Goal: Information Seeking & Learning: Learn about a topic

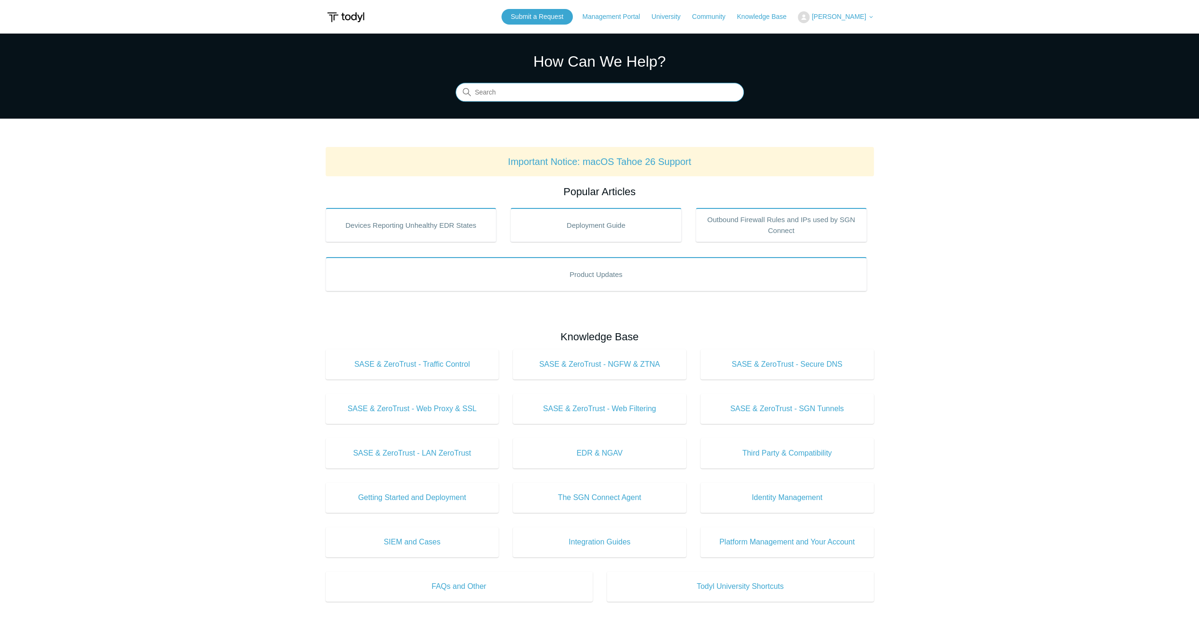
click at [591, 94] on input "Search" at bounding box center [599, 92] width 288 height 19
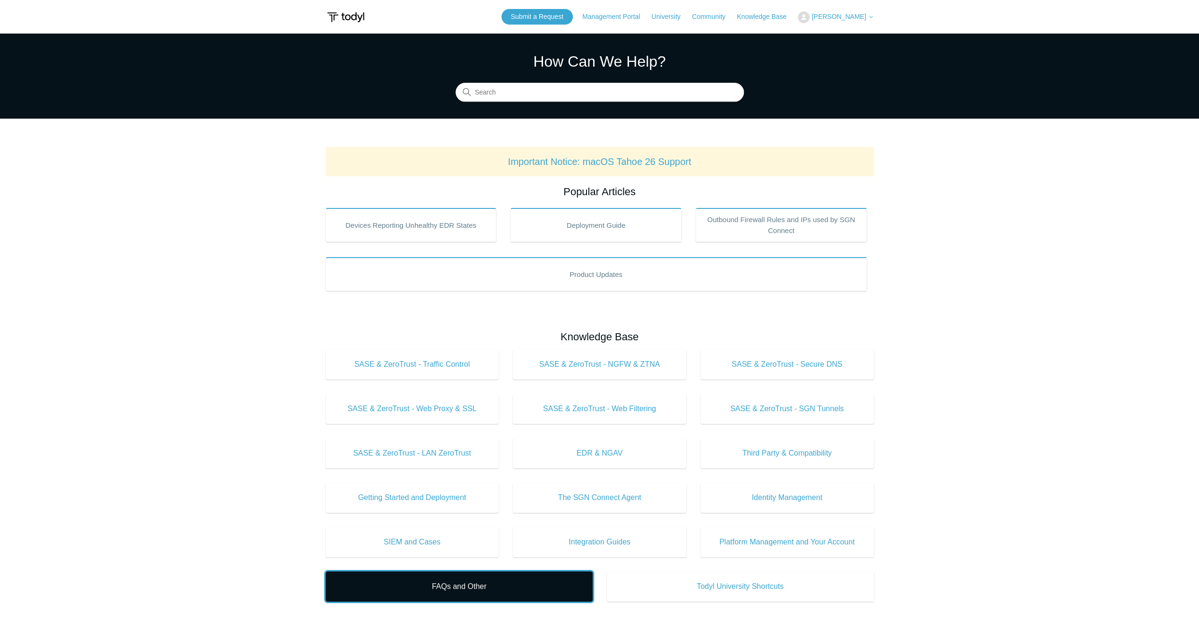
click at [493, 598] on link "FAQs and Other" at bounding box center [459, 586] width 267 height 30
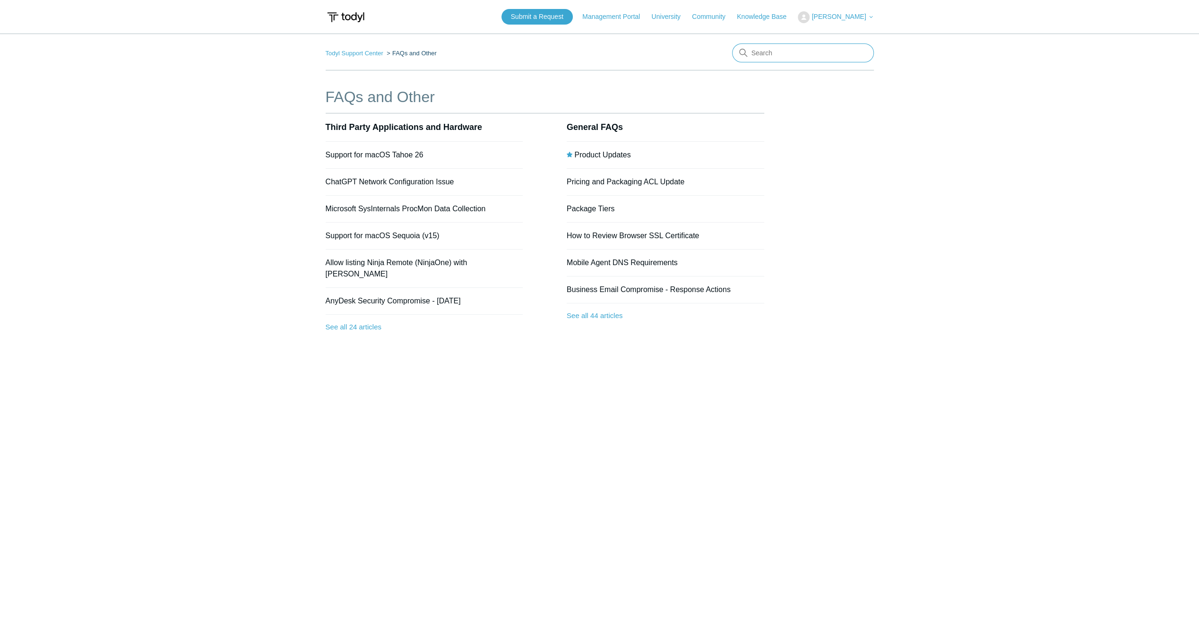
click at [807, 45] on input "Search" at bounding box center [803, 52] width 142 height 19
type input "what will happen of no connection region was select on the connection policy?"
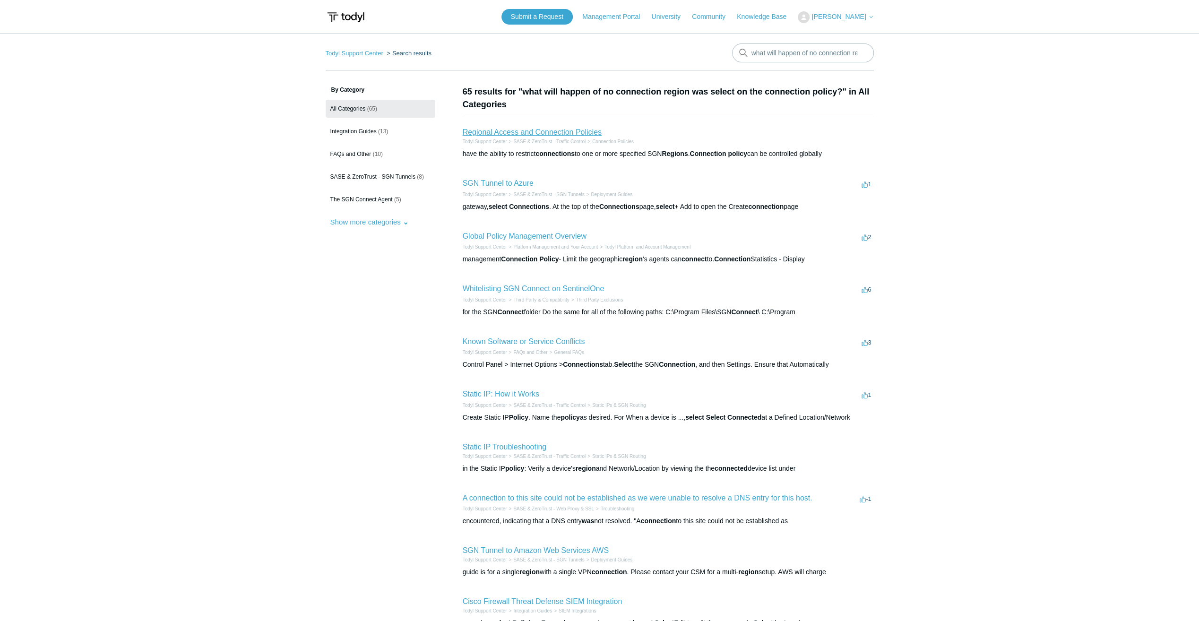
click at [585, 132] on link "Regional Access and Connection Policies" at bounding box center [532, 132] width 139 height 8
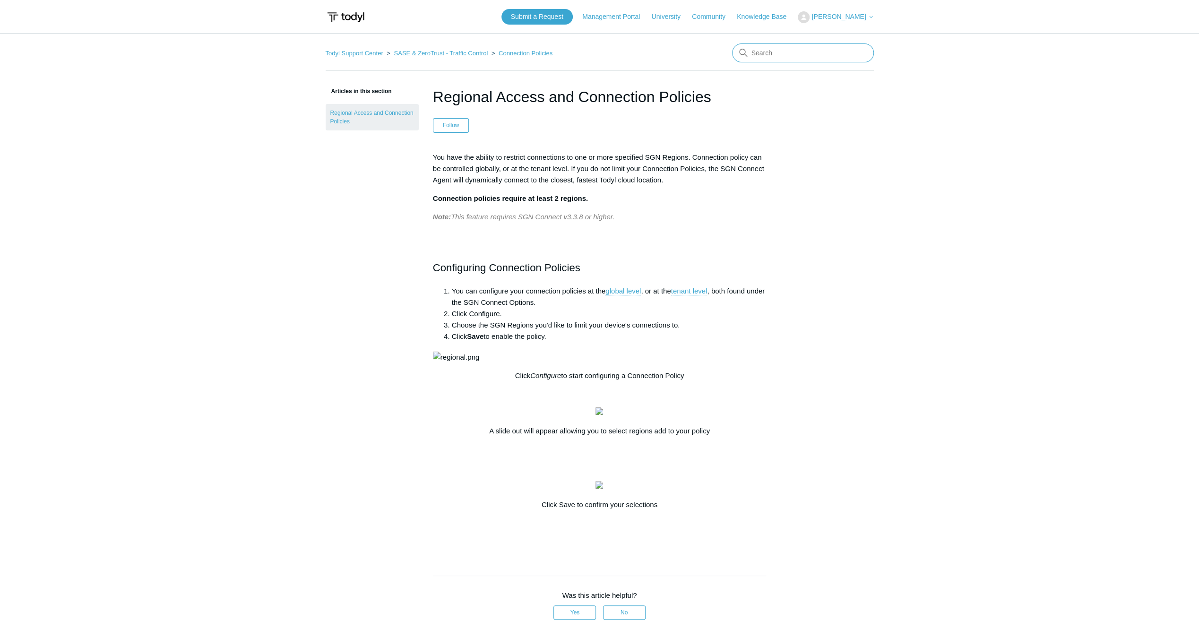
click at [809, 49] on input "Search" at bounding box center [803, 52] width 142 height 19
type input "what will happen on MFA rules on devices with mulitple logged on users?"
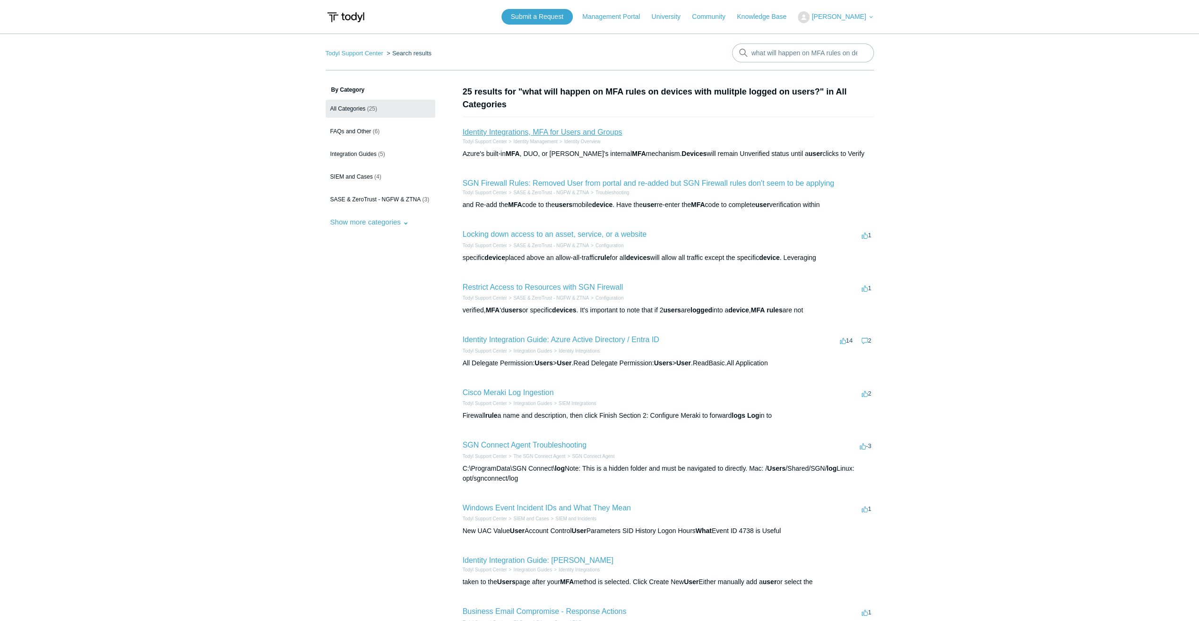
click at [567, 132] on link "Identity Integrations, MFA for Users and Groups" at bounding box center [543, 132] width 160 height 8
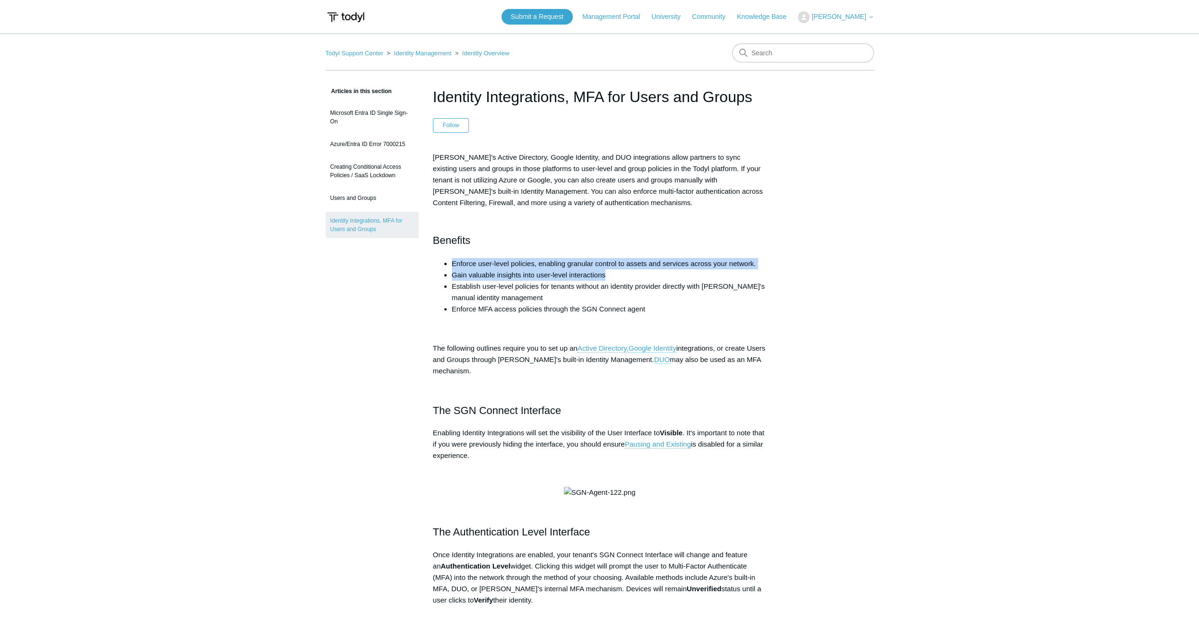
drag, startPoint x: 450, startPoint y: 258, endPoint x: 636, endPoint y: 277, distance: 187.1
click at [636, 277] on ul "Enforce user-level policies, enabling granular control to assets and services a…" at bounding box center [604, 286] width 324 height 57
click at [360, 196] on link "Users and Groups" at bounding box center [372, 198] width 93 height 18
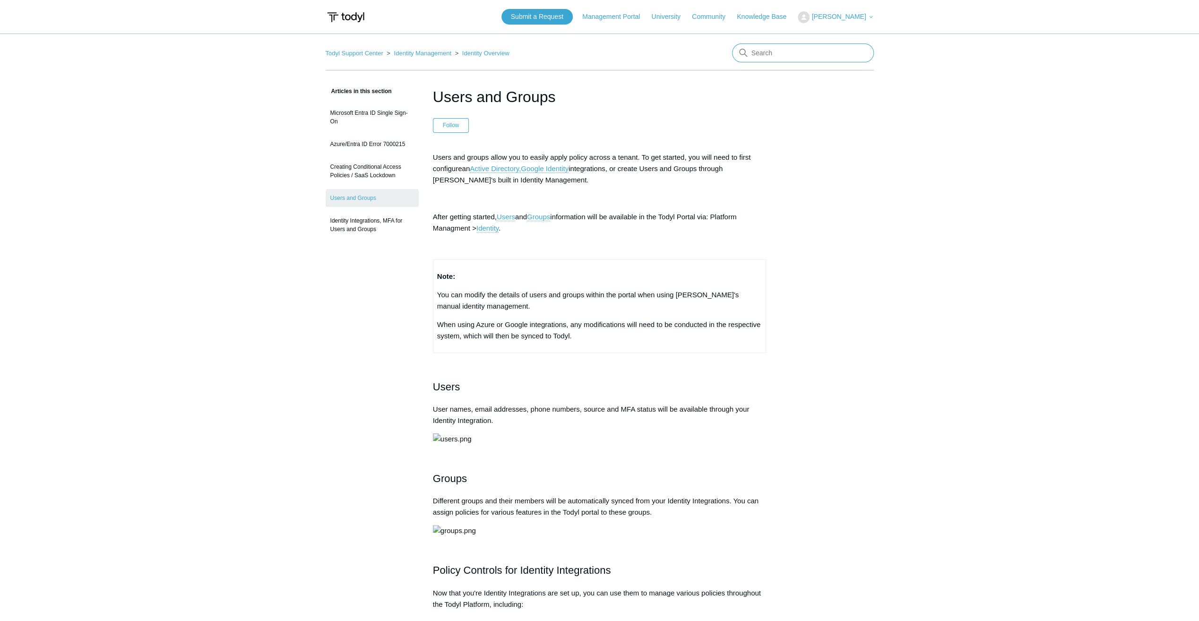
click at [755, 52] on input "Search" at bounding box center [803, 52] width 142 height 19
type input "implementing MFA rules on device with multiple logged in users"
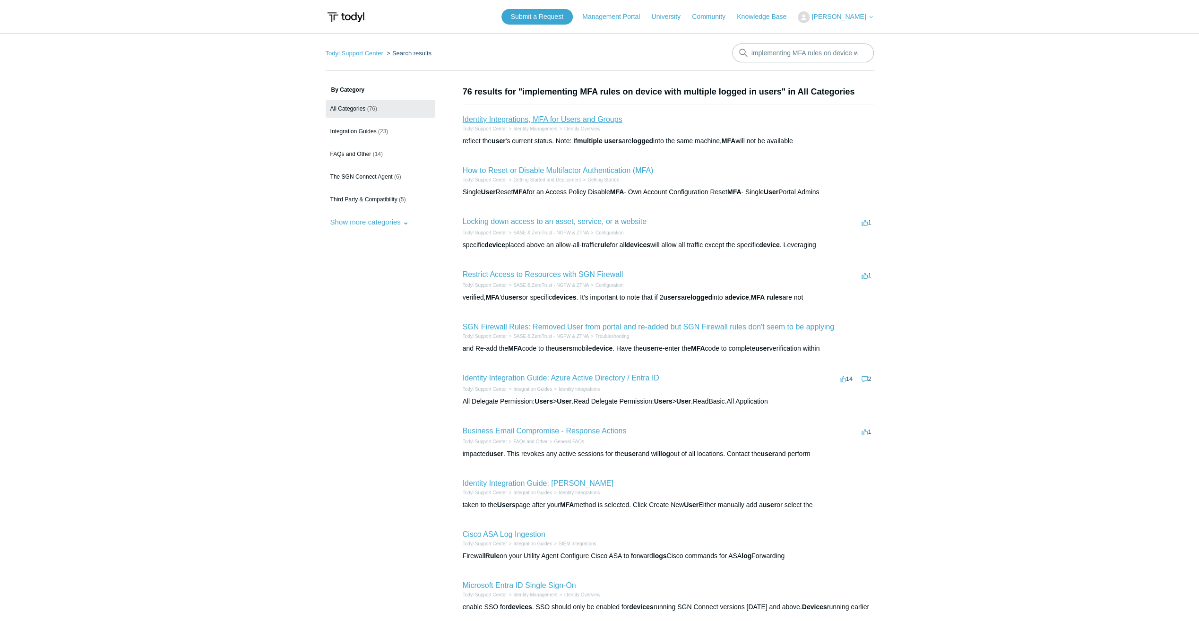
click at [595, 118] on link "Identity Integrations, MFA for Users and Groups" at bounding box center [543, 119] width 160 height 8
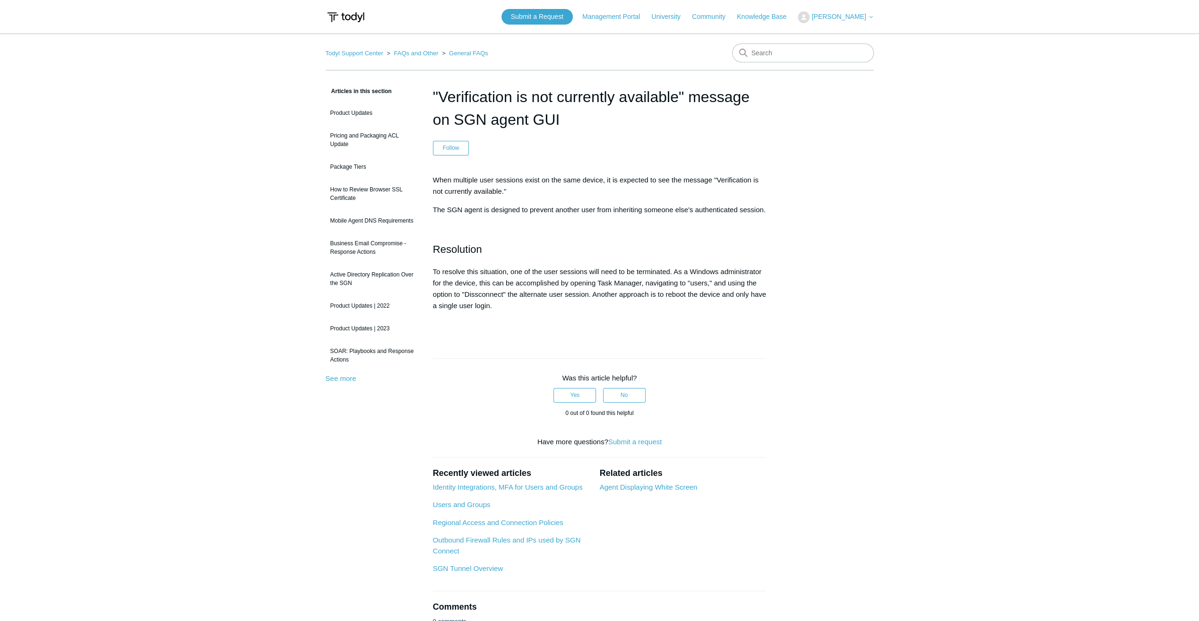
drag, startPoint x: 540, startPoint y: 497, endPoint x: 425, endPoint y: 419, distance: 138.6
click at [425, 419] on article ""Verification is not currently available" message on SGN agent GUI Follow Not y…" at bounding box center [600, 369] width 362 height 566
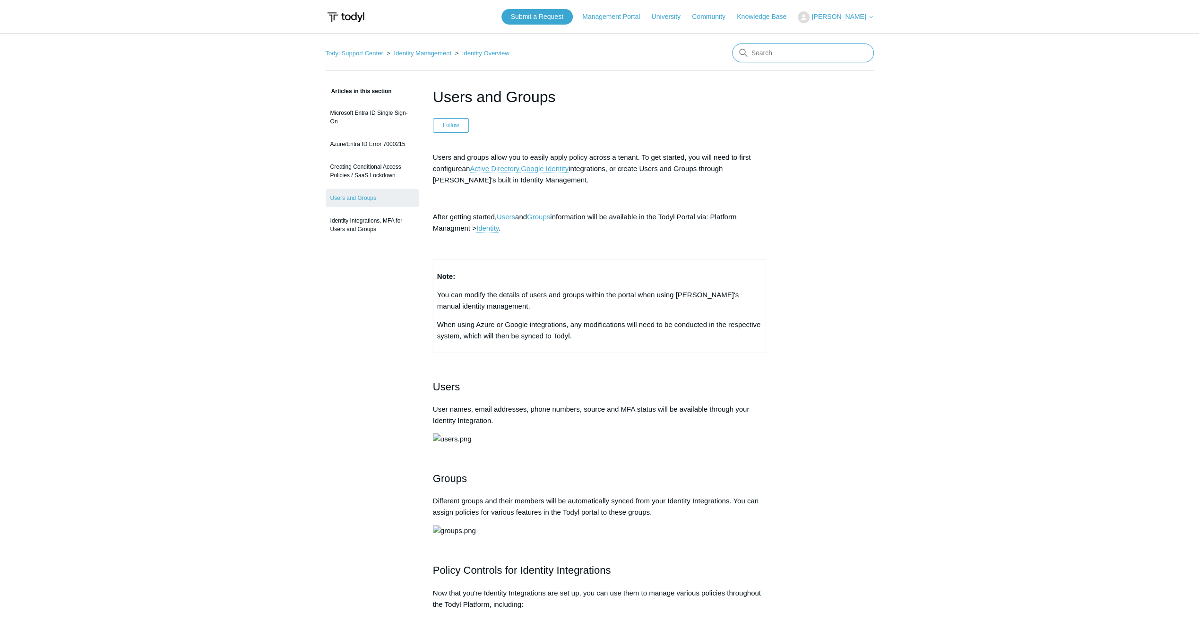
click at [762, 55] on input "Search" at bounding box center [803, 52] width 142 height 19
type input "what is the requirement of SGN IP resolution"
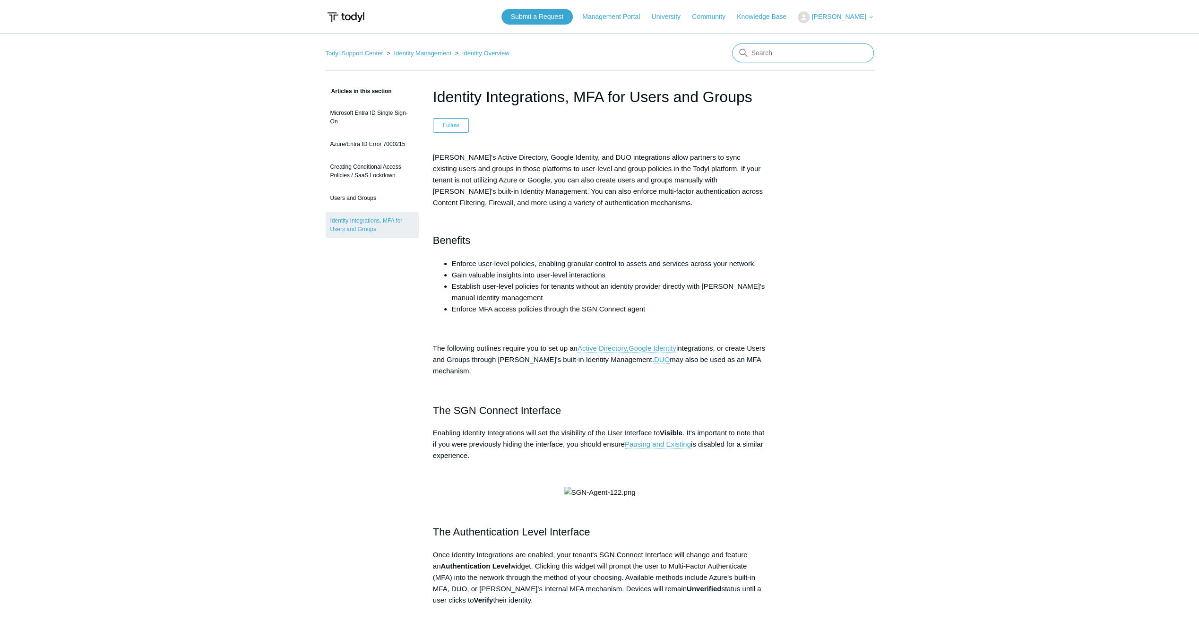
click at [766, 54] on input "Search" at bounding box center [803, 52] width 142 height 19
type input "why do you use Todyl Certificate Authority?"
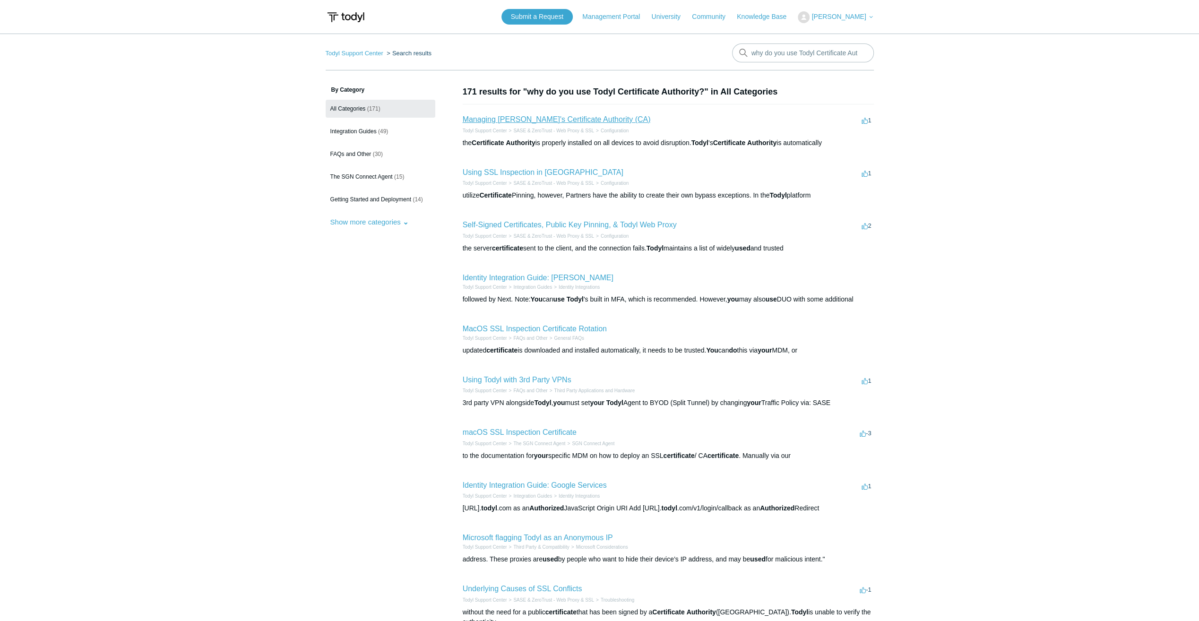
click at [556, 118] on link "Managing [PERSON_NAME]'s Certificate Authority (CA)" at bounding box center [557, 119] width 188 height 8
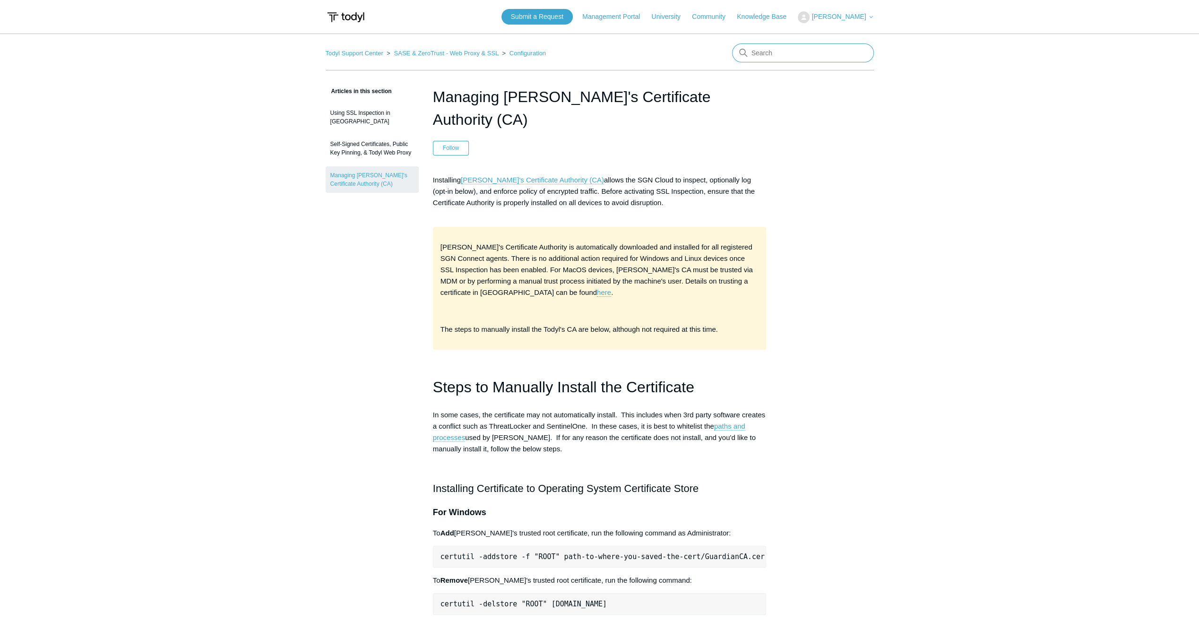
click at [790, 55] on input "Search" at bounding box center [803, 52] width 142 height 19
type input "why [PERSON_NAME] maintains list of trusted domains that bypass inspection?"
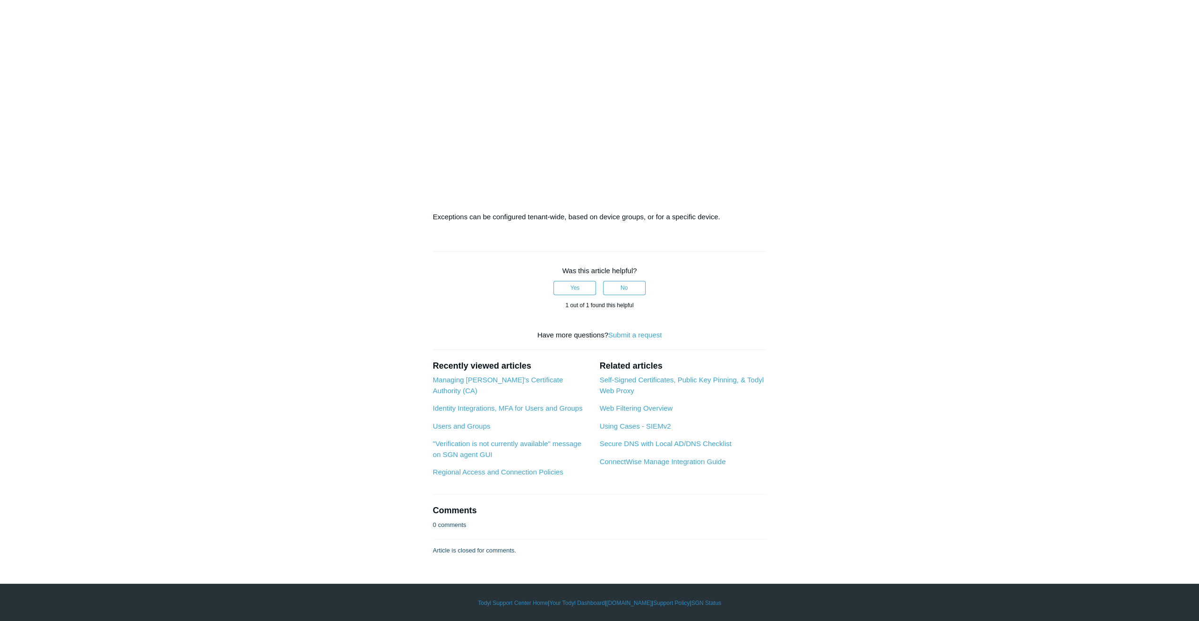
scroll to position [1520, 0]
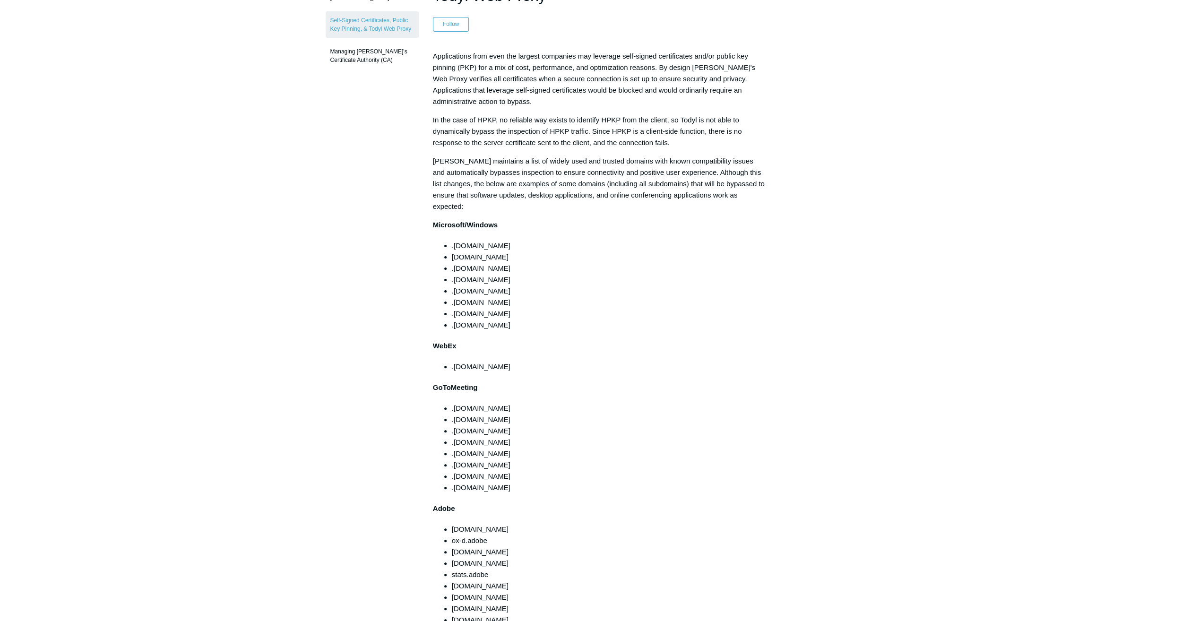
scroll to position [142, 0]
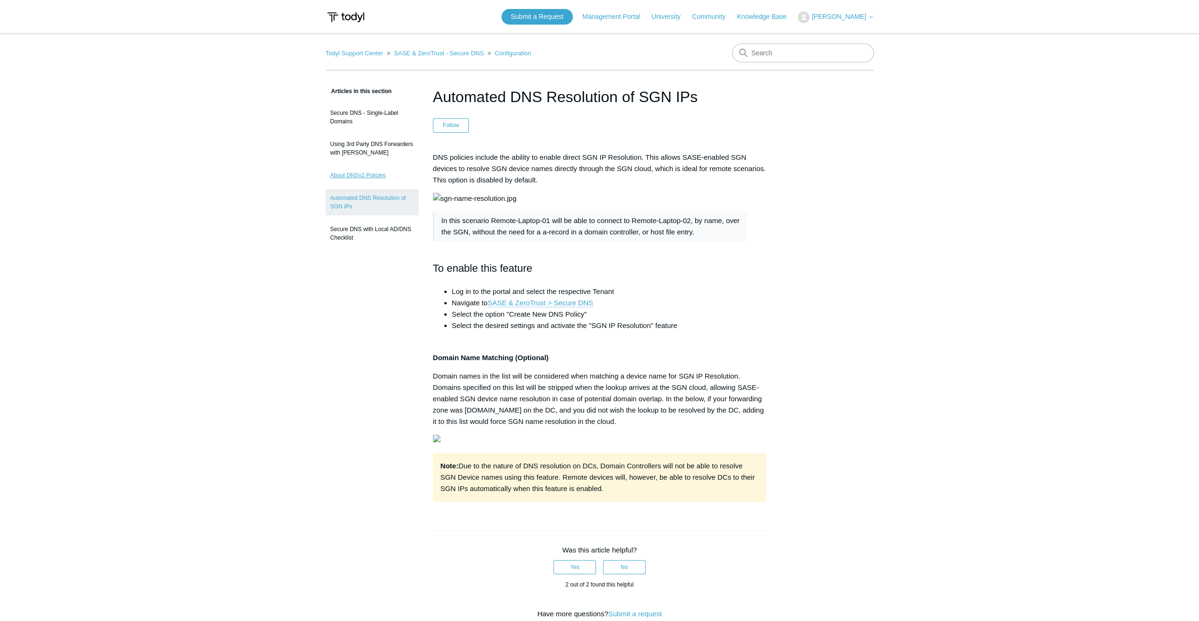
click at [374, 172] on link "About DNSv2 Policies" at bounding box center [372, 175] width 93 height 18
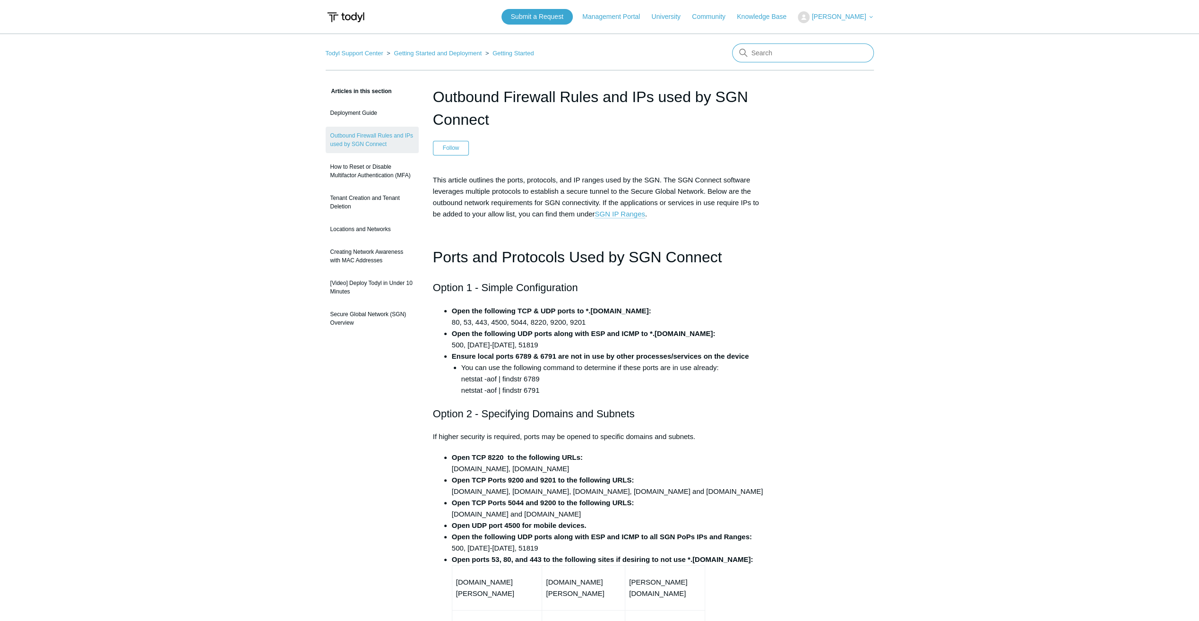
click at [808, 51] on input "Search" at bounding box center [803, 52] width 142 height 19
type input "what happens when traffic is routed over an SGN Tunnel without matching Local N…"
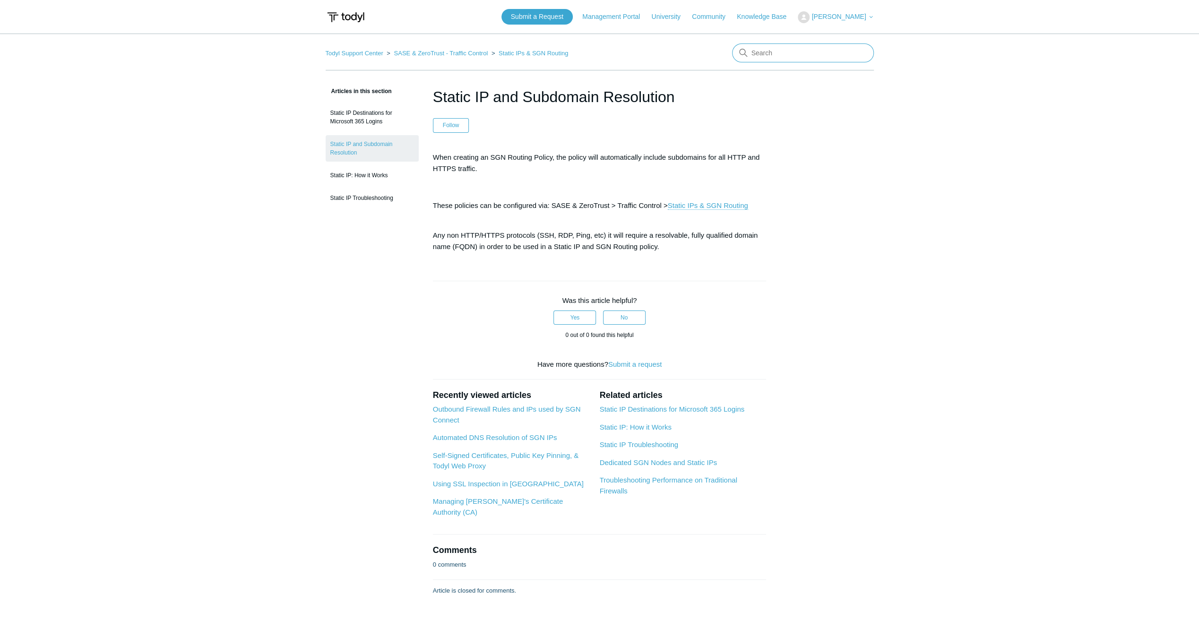
click at [778, 55] on input "Search" at bounding box center [803, 52] width 142 height 19
type input "SGN IP resolution requirement"
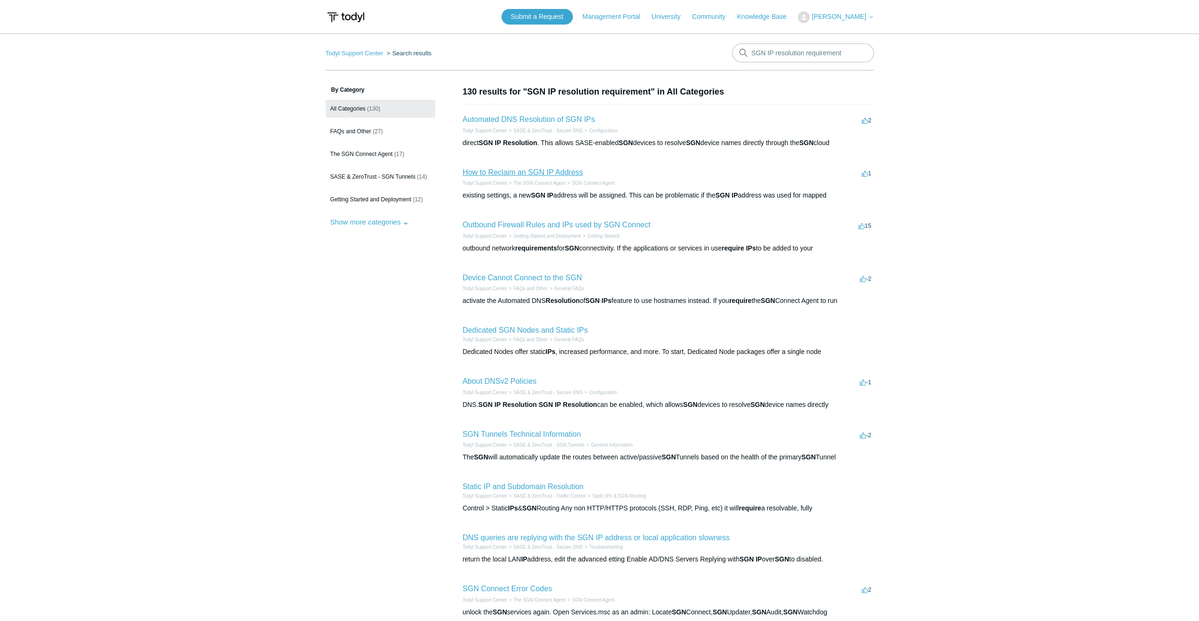
click at [549, 170] on link "How to Reclaim an SGN IP Address" at bounding box center [523, 172] width 120 height 8
click at [497, 122] on link "Automated DNS Resolution of SGN IPs" at bounding box center [529, 119] width 132 height 8
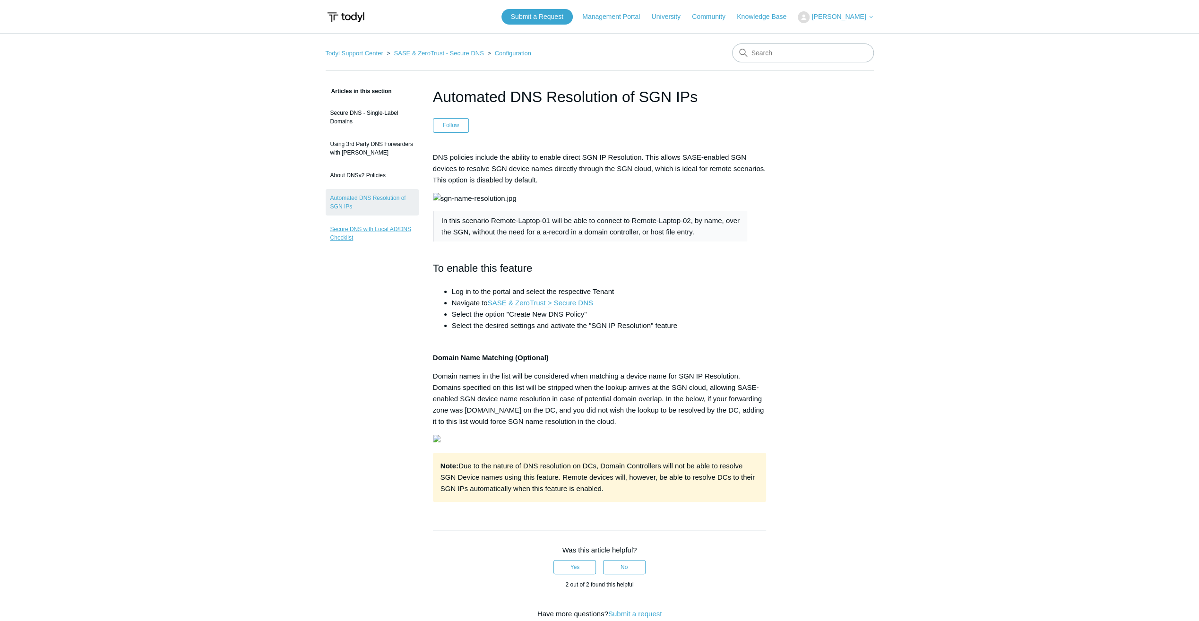
click at [389, 228] on link "Secure DNS with Local AD/DNS Checklist" at bounding box center [372, 233] width 93 height 26
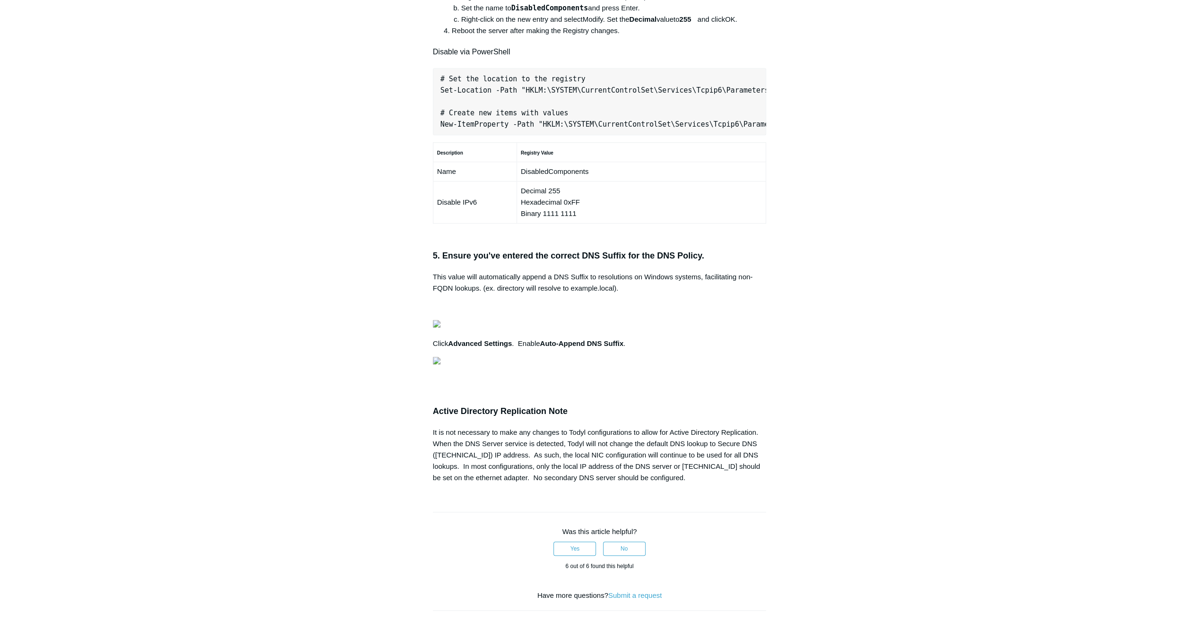
scroll to position [614, 0]
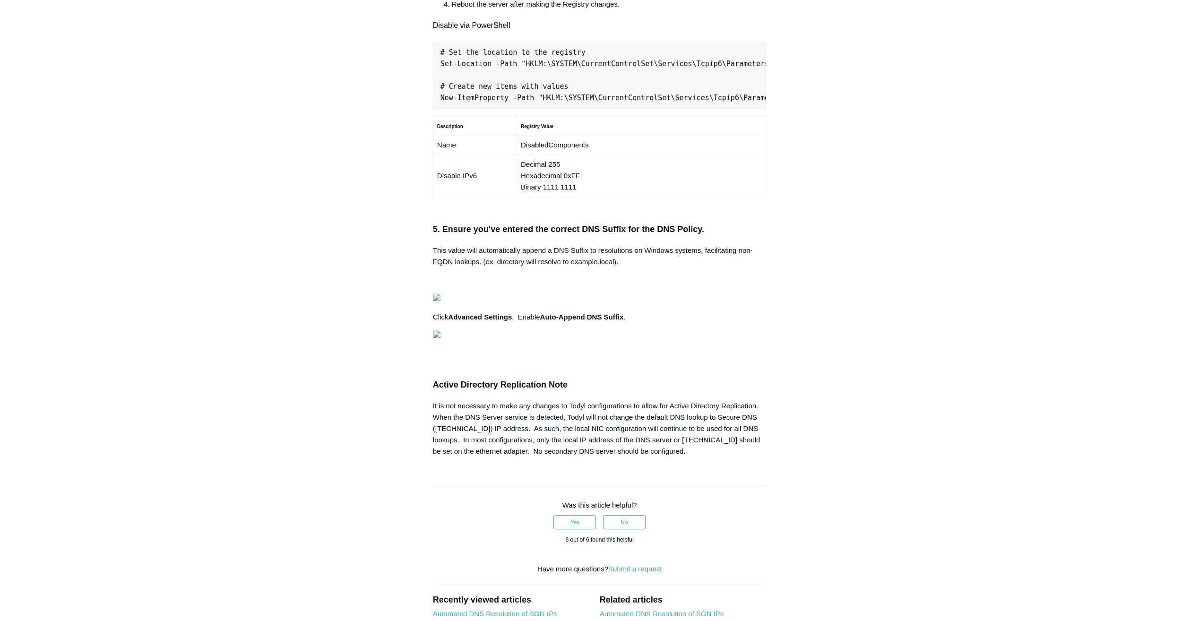
drag, startPoint x: 444, startPoint y: 274, endPoint x: 643, endPoint y: 275, distance: 198.4
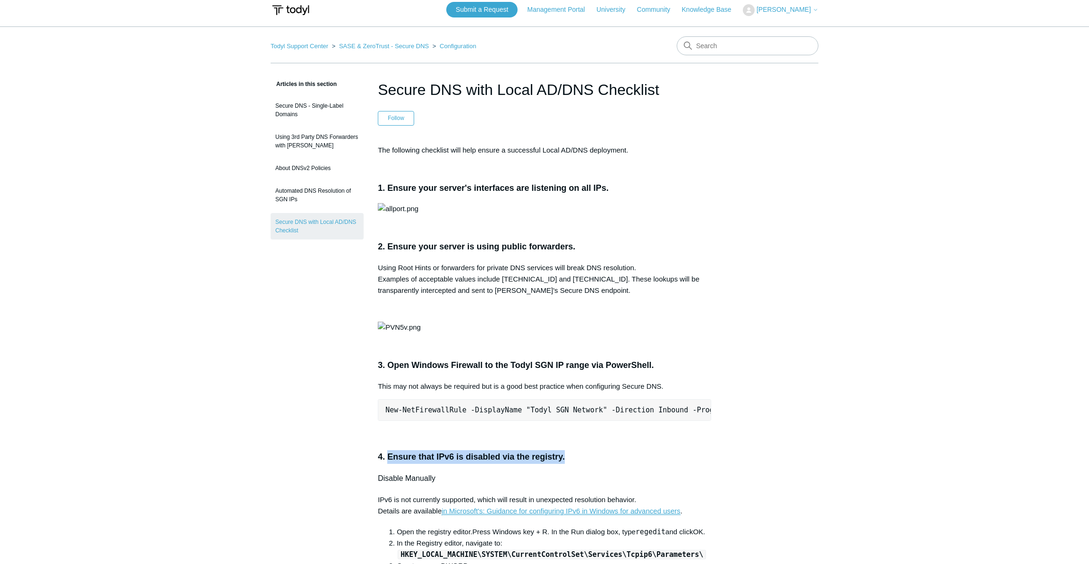
scroll to position [0, 0]
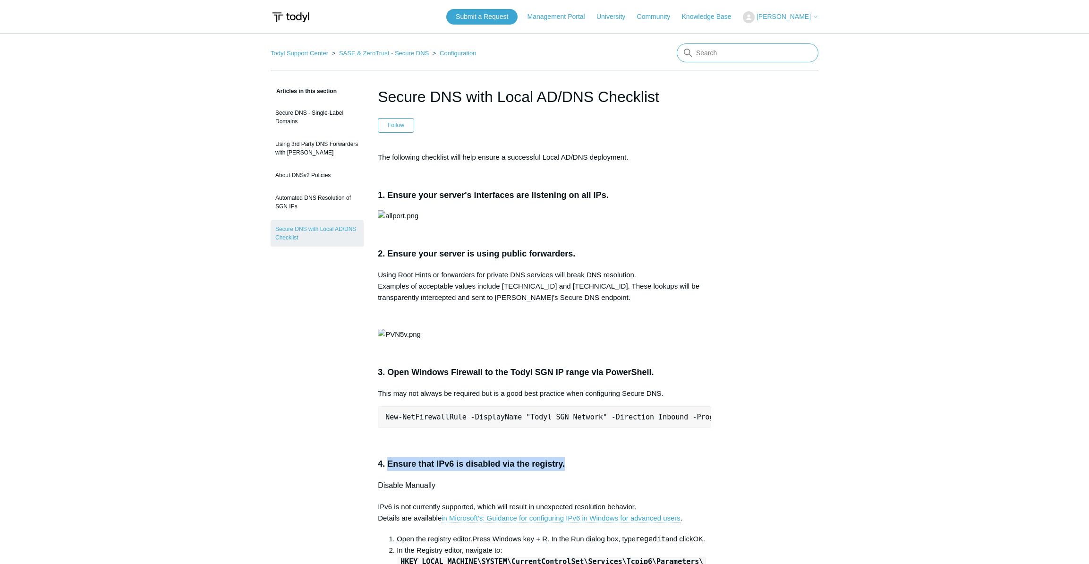
click at [740, 56] on input "Search" at bounding box center [748, 52] width 142 height 19
type input "w"
type input "when is LAN zero trust use?"
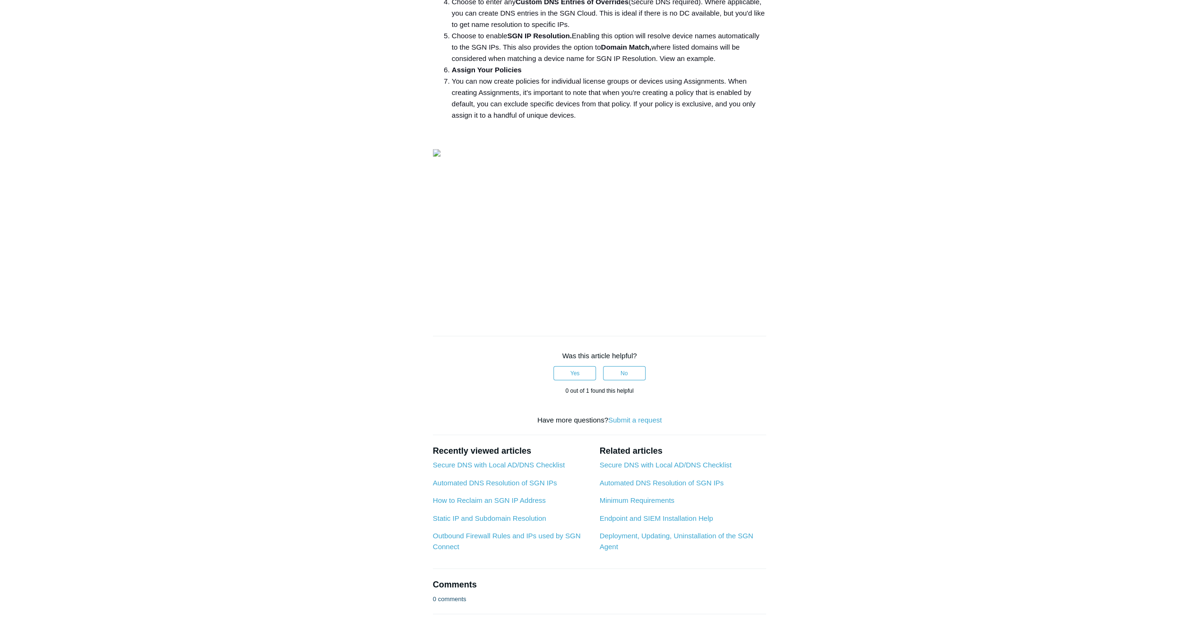
scroll to position [2079, 0]
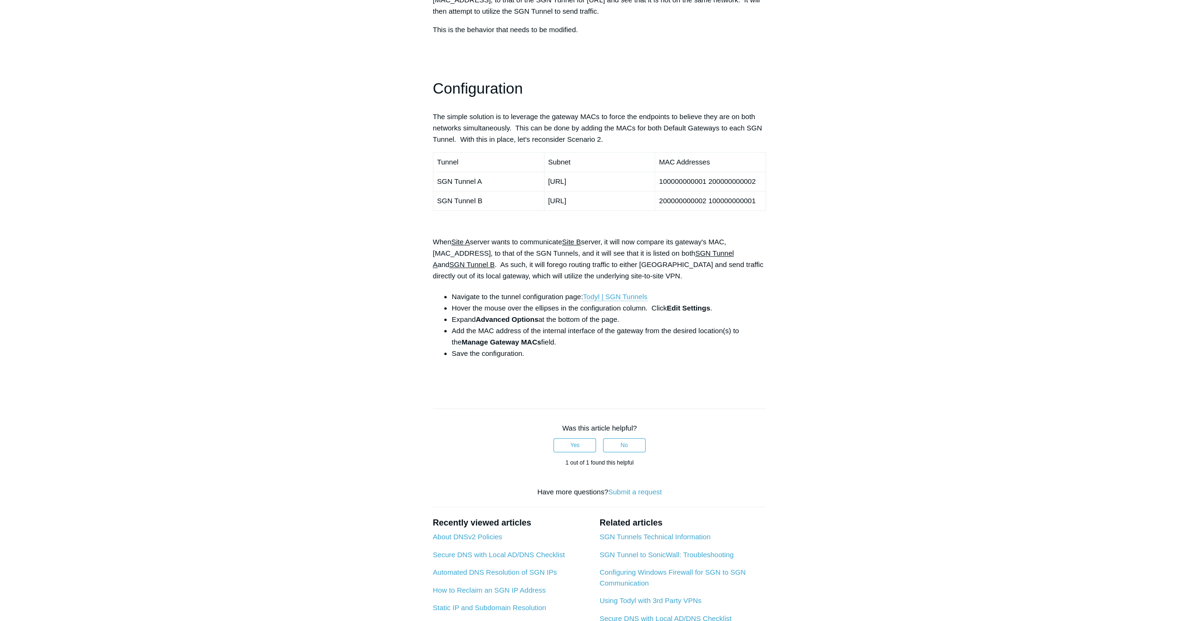
scroll to position [709, 0]
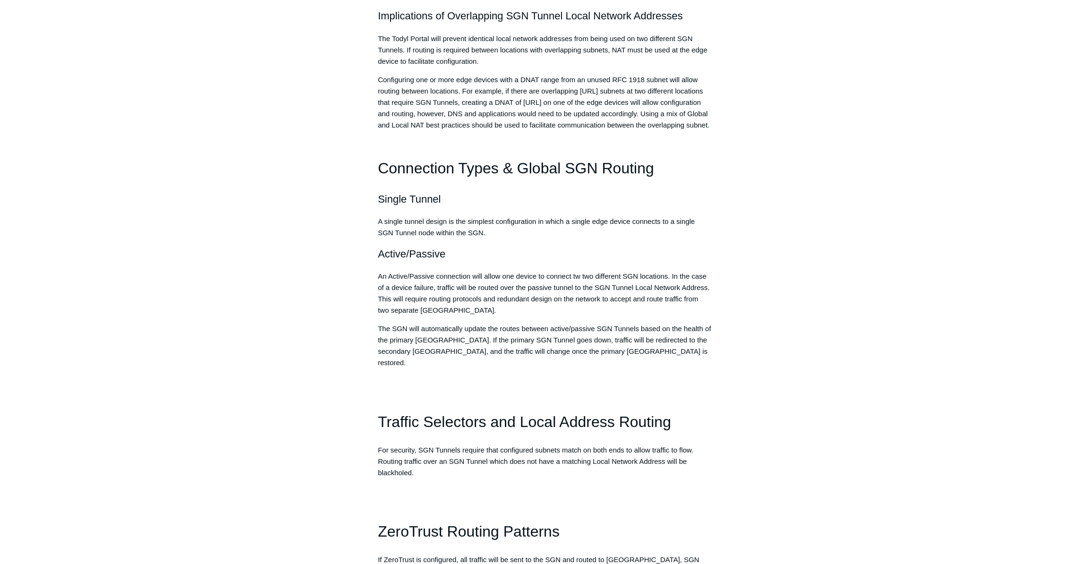
scroll to position [438, 0]
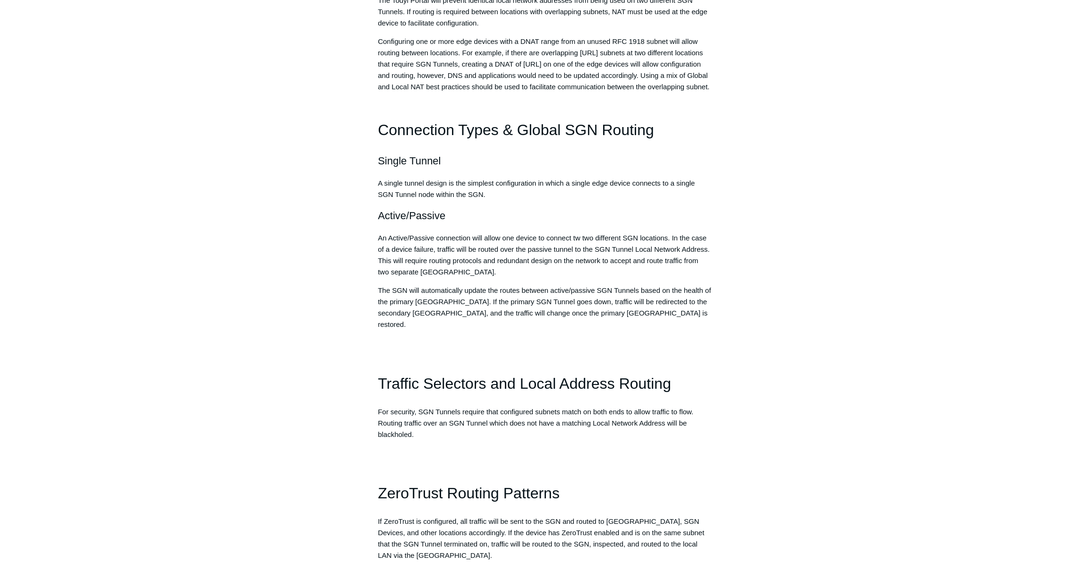
drag, startPoint x: 378, startPoint y: 420, endPoint x: 435, endPoint y: 434, distance: 58.3
click at [435, 434] on p "For security, SGN Tunnels require that configured subnets match on both ends to…" at bounding box center [545, 423] width 334 height 34
